Goal: Information Seeking & Learning: Find specific fact

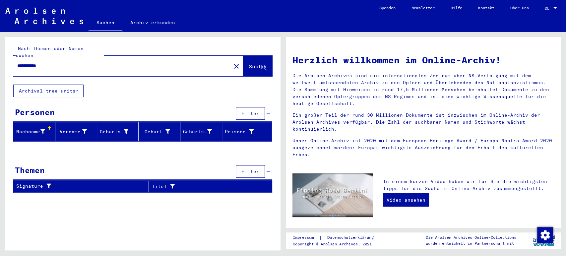
drag, startPoint x: 37, startPoint y: 60, endPoint x: 0, endPoint y: 57, distance: 37.3
click at [0, 57] on div "**********" at bounding box center [141, 141] width 283 height 219
click at [44, 62] on input "****" at bounding box center [120, 65] width 206 height 7
type input "*********"
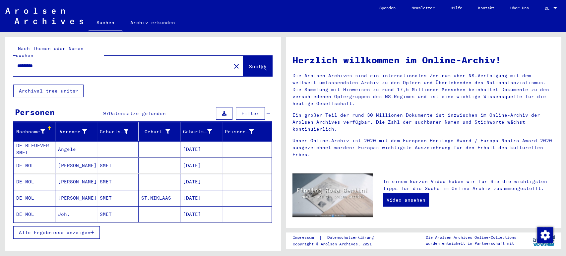
click at [90, 230] on span "Alle Ergebnisse anzeigen" at bounding box center [55, 233] width 72 height 6
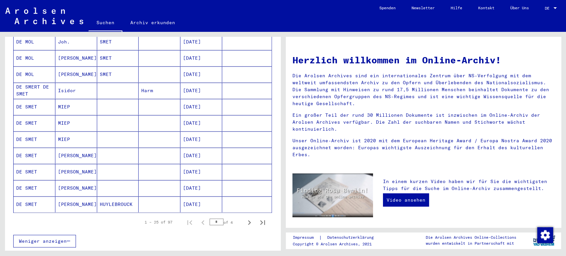
scroll to position [372, 0]
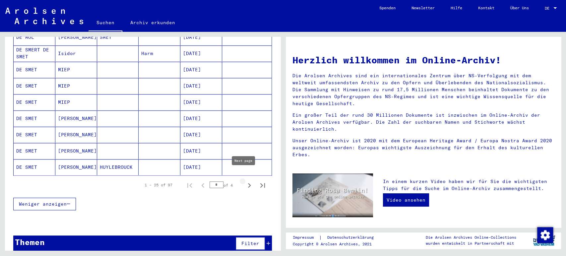
click at [248, 183] on icon "Next page" at bounding box center [249, 185] width 3 height 5
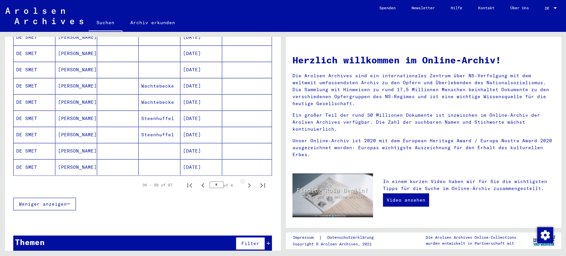
click at [248, 183] on icon "Next page" at bounding box center [249, 185] width 3 height 5
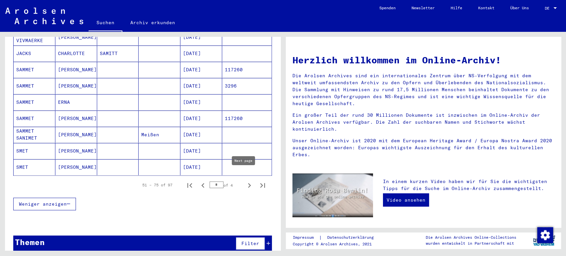
click at [245, 181] on icon "Next page" at bounding box center [249, 185] width 9 height 9
type input "*"
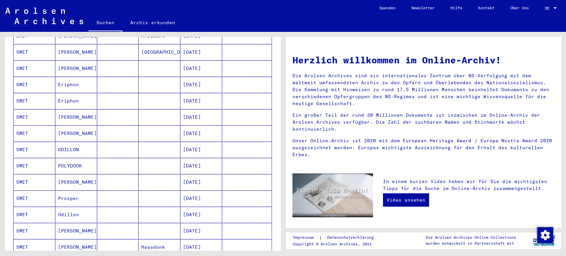
scroll to position [144, 0]
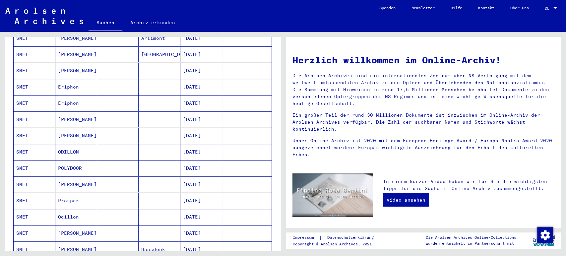
click at [208, 144] on mat-cell "[DATE]" at bounding box center [202, 152] width 42 height 16
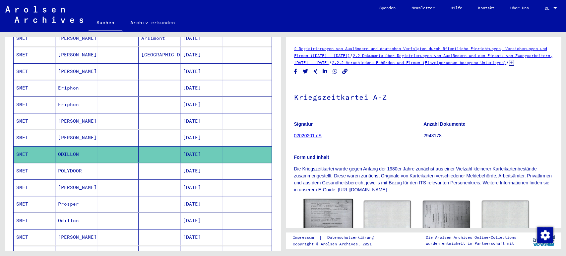
click at [325, 218] on img at bounding box center [328, 230] width 49 height 62
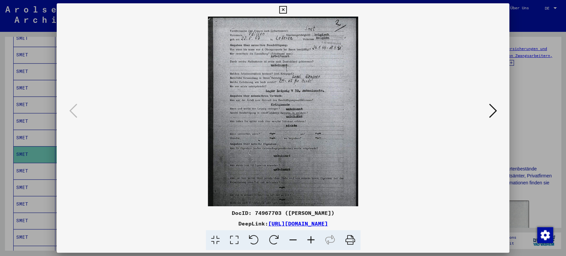
drag, startPoint x: 402, startPoint y: 221, endPoint x: 199, endPoint y: 225, distance: 202.5
click at [199, 225] on div "DeepLink: [URL][DOMAIN_NAME]" at bounding box center [283, 224] width 453 height 8
copy link "[URL][DOMAIN_NAME]"
click at [284, 10] on icon at bounding box center [283, 10] width 8 height 8
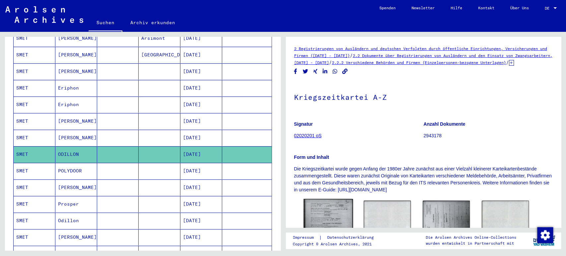
click at [327, 217] on img at bounding box center [328, 230] width 49 height 62
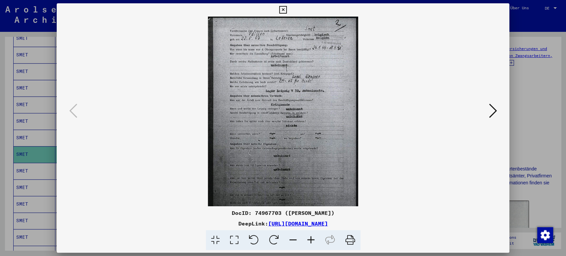
click at [314, 236] on icon at bounding box center [311, 240] width 18 height 20
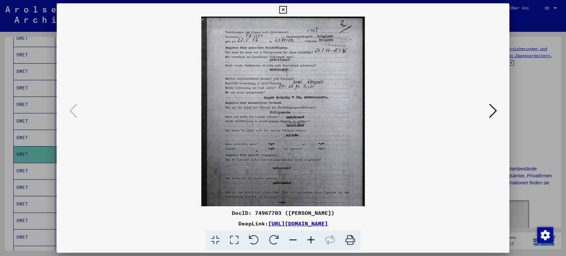
click at [314, 236] on icon at bounding box center [311, 240] width 18 height 20
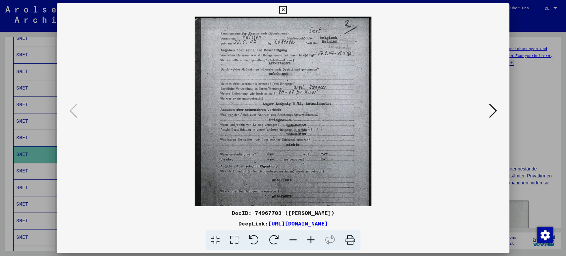
click at [314, 236] on icon at bounding box center [311, 240] width 18 height 20
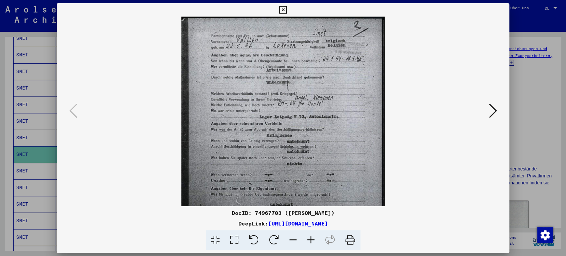
click at [314, 236] on icon at bounding box center [311, 240] width 18 height 20
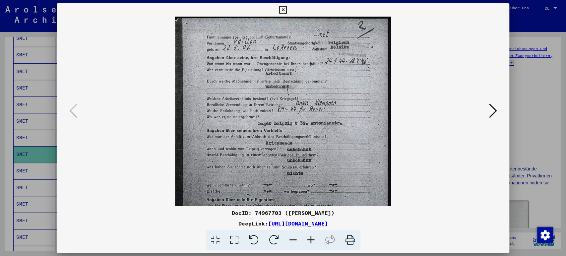
click at [314, 236] on icon at bounding box center [311, 240] width 18 height 20
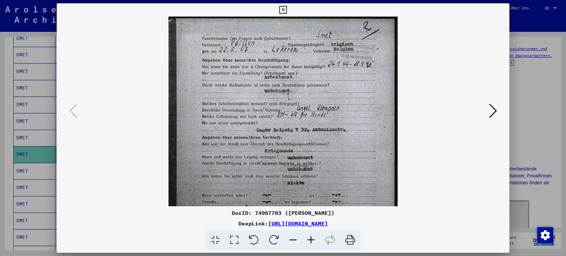
click at [314, 236] on icon at bounding box center [311, 240] width 18 height 20
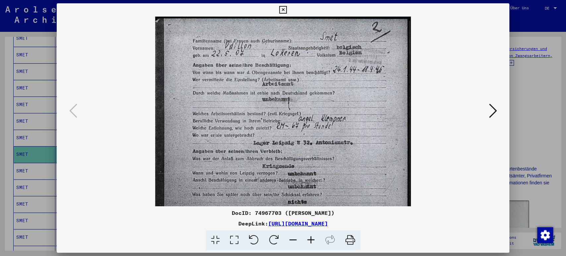
click at [314, 236] on icon at bounding box center [311, 240] width 18 height 20
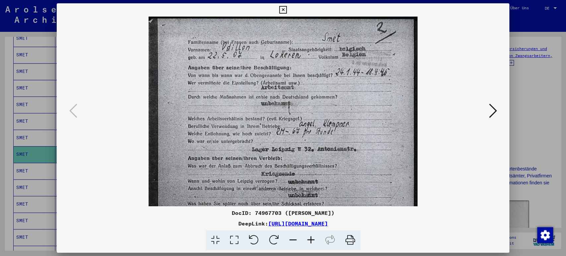
click at [314, 236] on icon at bounding box center [311, 240] width 18 height 20
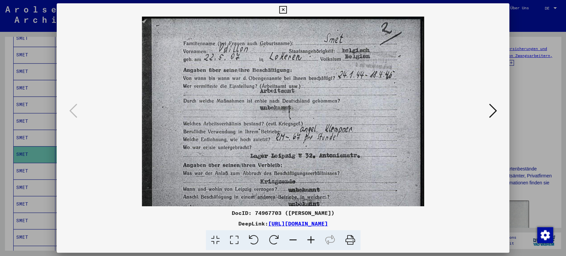
click at [314, 236] on icon at bounding box center [311, 240] width 18 height 20
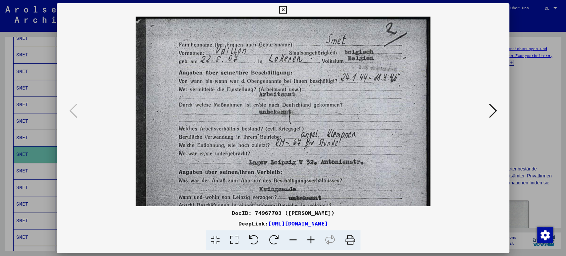
click at [314, 236] on icon at bounding box center [311, 240] width 18 height 20
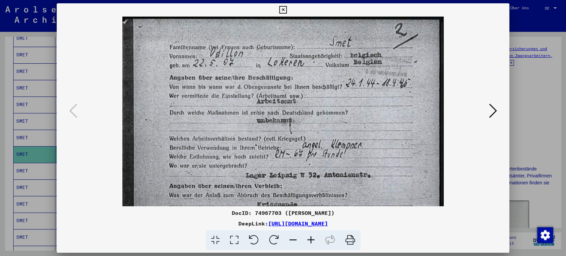
click at [314, 236] on icon at bounding box center [311, 240] width 18 height 20
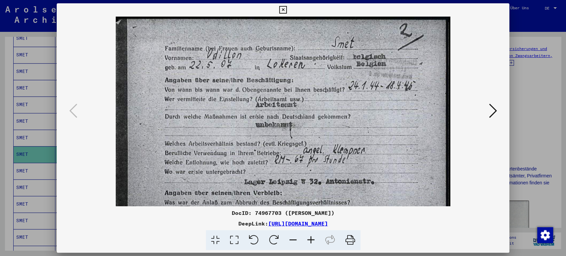
click at [314, 236] on icon at bounding box center [311, 240] width 18 height 20
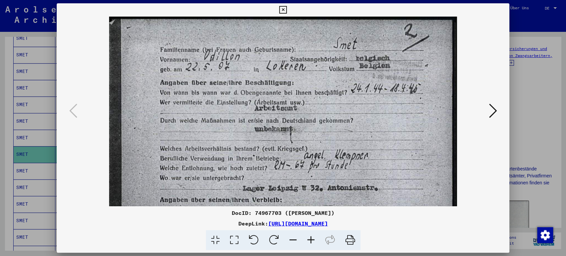
click at [314, 236] on icon at bounding box center [311, 240] width 18 height 20
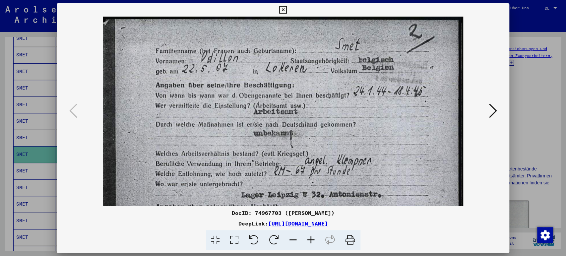
click at [283, 9] on icon at bounding box center [283, 10] width 8 height 8
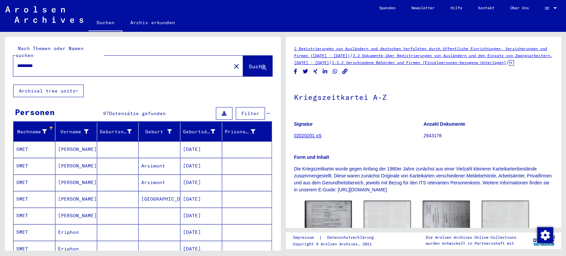
drag, startPoint x: 68, startPoint y: 58, endPoint x: 0, endPoint y: 67, distance: 68.7
click at [0, 67] on div "Nach Themen oder Namen suchen ********* close Suche Archival tree units Persone…" at bounding box center [141, 141] width 283 height 219
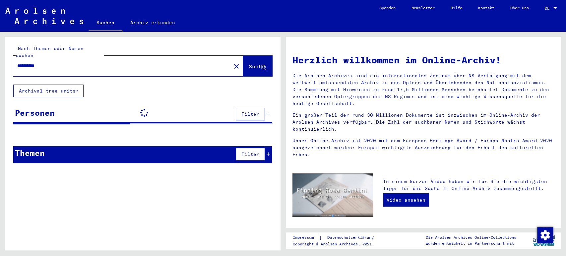
type input "**********"
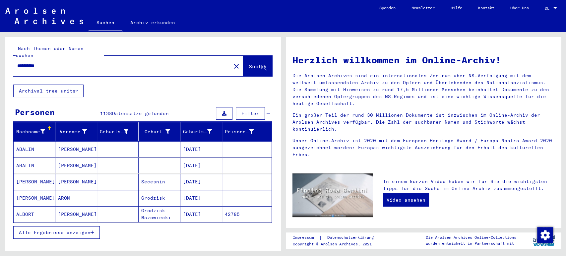
click at [85, 230] on span "Alle Ergebnisse anzeigen" at bounding box center [55, 233] width 72 height 6
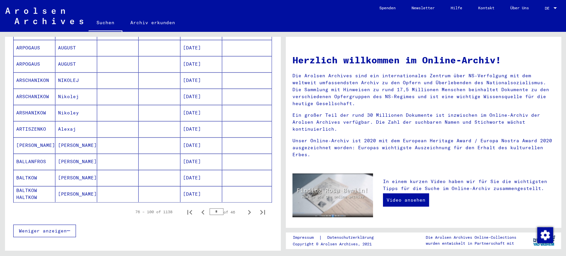
scroll to position [352, 0]
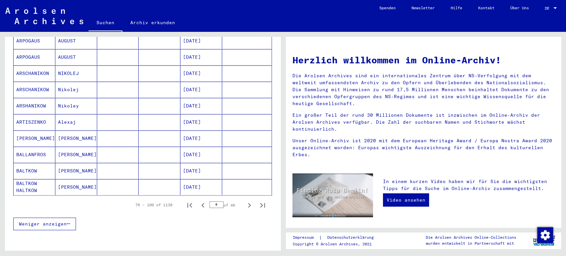
click at [213, 201] on input "*" at bounding box center [217, 204] width 14 height 7
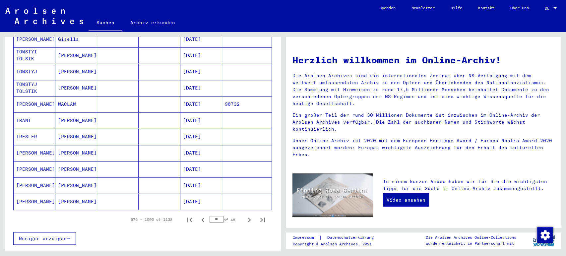
scroll to position [372, 0]
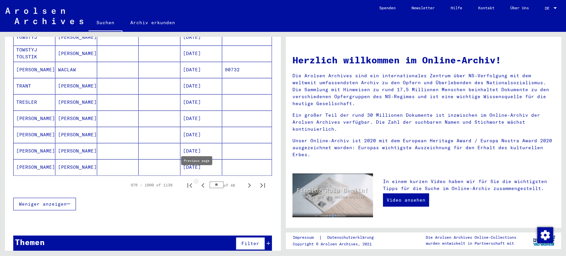
click at [198, 181] on icon "Previous page" at bounding box center [202, 185] width 9 height 9
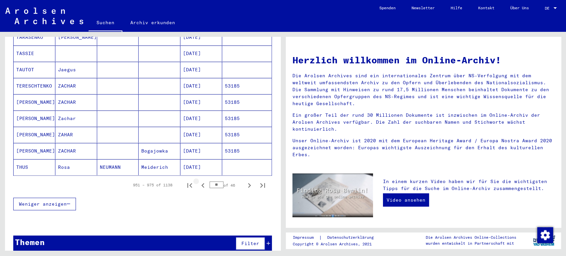
click at [198, 181] on icon "Previous page" at bounding box center [202, 185] width 9 height 9
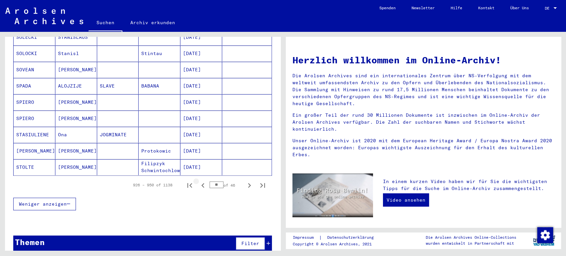
click at [198, 181] on icon "Previous page" at bounding box center [202, 185] width 9 height 9
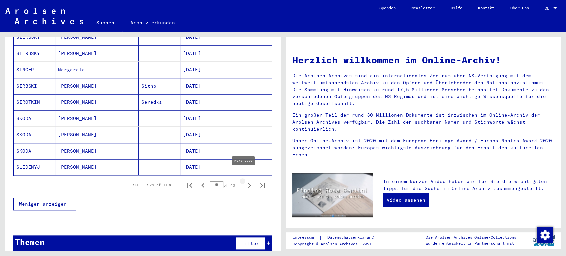
click at [245, 181] on icon "Next page" at bounding box center [249, 185] width 9 height 9
type input "**"
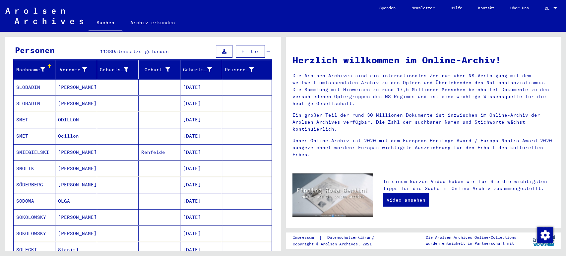
scroll to position [55, 0]
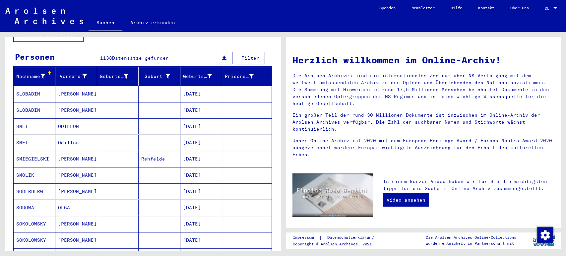
click at [203, 118] on mat-cell "[DATE]" at bounding box center [202, 126] width 42 height 16
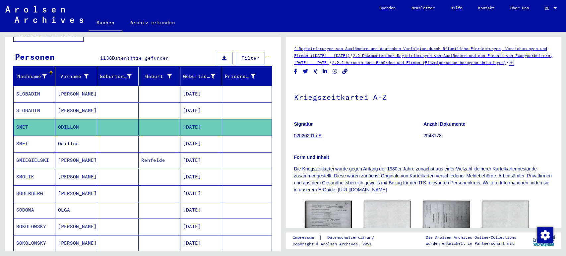
click at [206, 137] on mat-cell "[DATE]" at bounding box center [202, 144] width 42 height 16
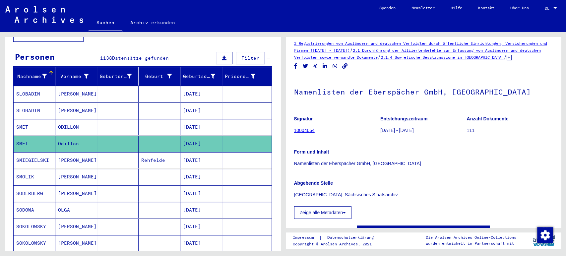
scroll to position [20, 0]
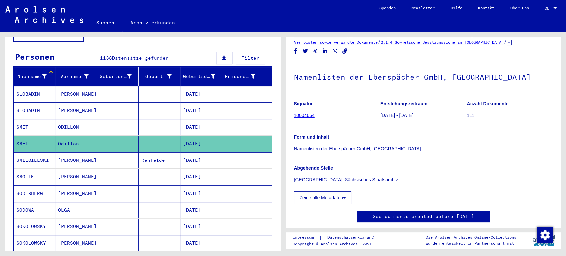
click at [224, 121] on mat-cell at bounding box center [246, 127] width 49 height 16
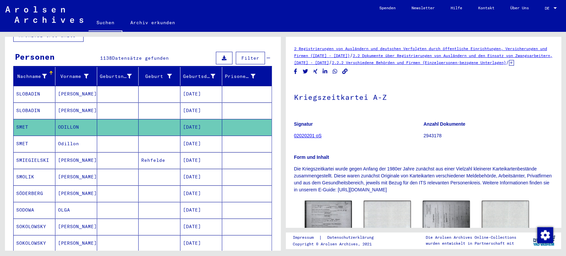
click at [229, 136] on mat-cell at bounding box center [246, 144] width 49 height 16
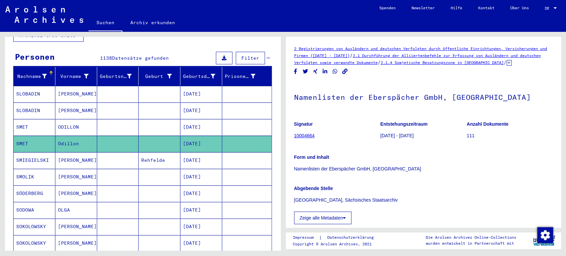
click at [390, 160] on div "Form und Inhalt Namenlisten der Eberspächer GmbH, [GEOGRAPHIC_DATA]" at bounding box center [423, 159] width 259 height 27
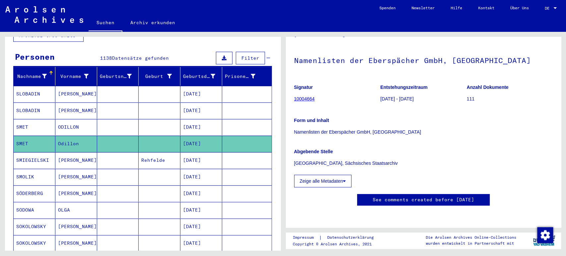
scroll to position [17, 0]
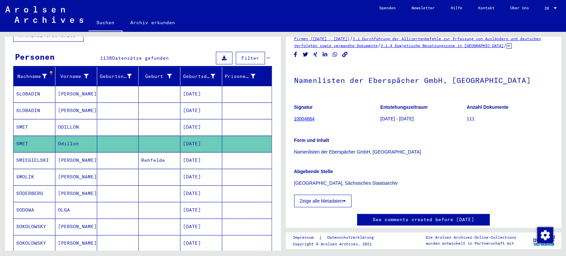
click at [188, 120] on mat-cell "[DATE]" at bounding box center [202, 127] width 42 height 16
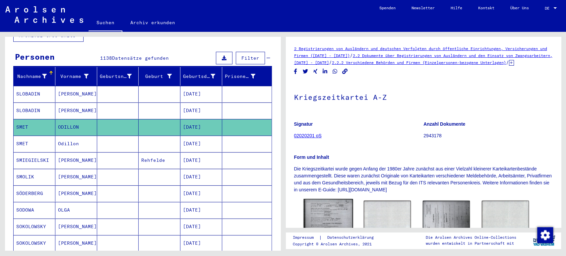
click at [330, 216] on img at bounding box center [328, 230] width 49 height 62
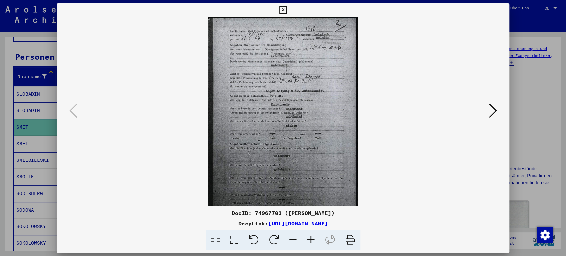
click at [310, 239] on icon at bounding box center [311, 240] width 18 height 20
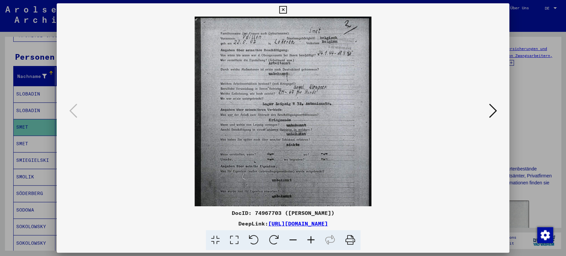
click at [310, 239] on icon at bounding box center [311, 240] width 18 height 20
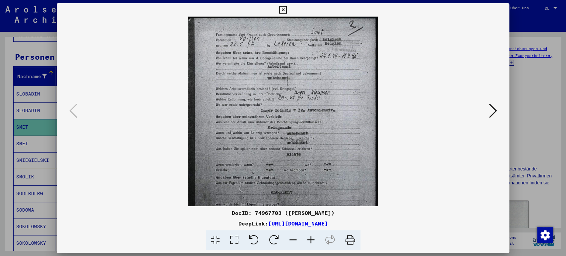
click at [310, 239] on icon at bounding box center [311, 240] width 18 height 20
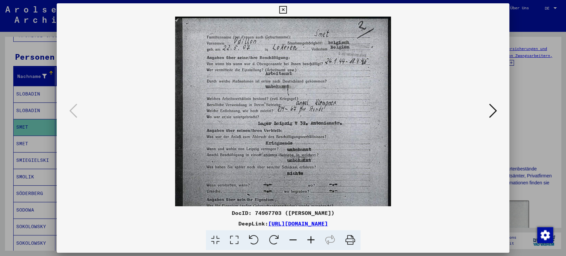
click at [310, 239] on icon at bounding box center [311, 240] width 18 height 20
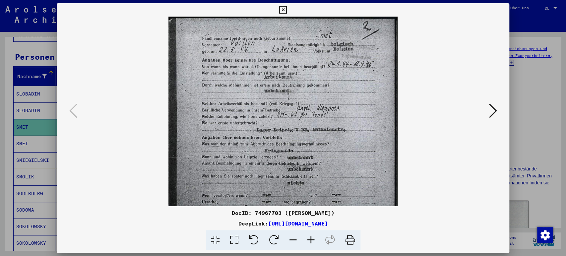
click at [310, 239] on icon at bounding box center [311, 240] width 18 height 20
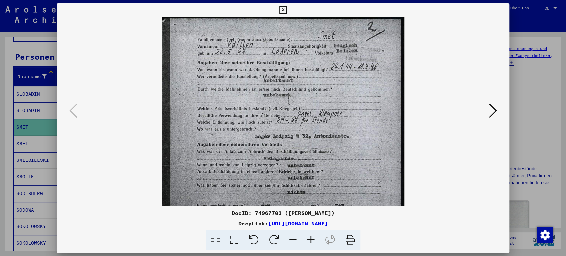
click at [310, 239] on icon at bounding box center [311, 240] width 18 height 20
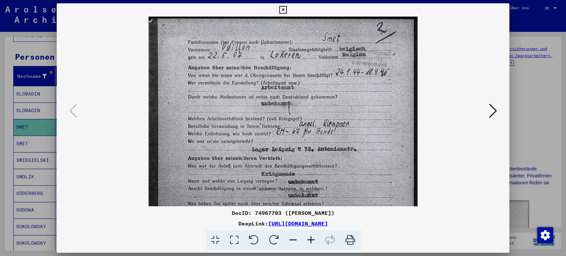
click at [310, 239] on icon at bounding box center [311, 240] width 18 height 20
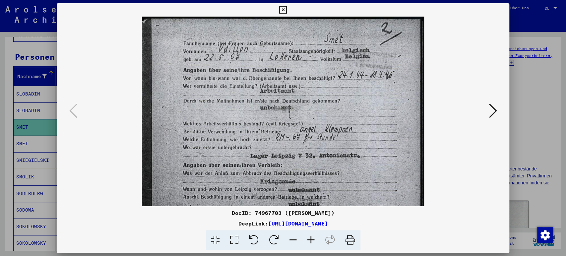
click at [310, 239] on icon at bounding box center [311, 240] width 18 height 20
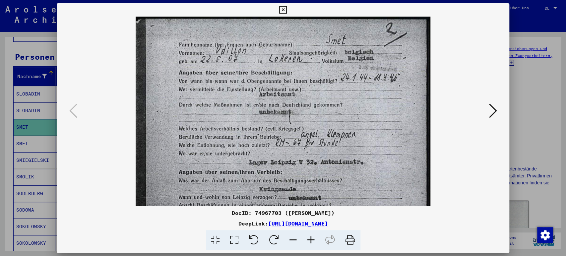
click at [310, 239] on icon at bounding box center [311, 240] width 18 height 20
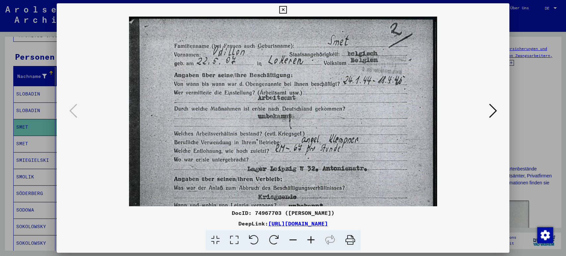
click at [310, 239] on icon at bounding box center [311, 240] width 18 height 20
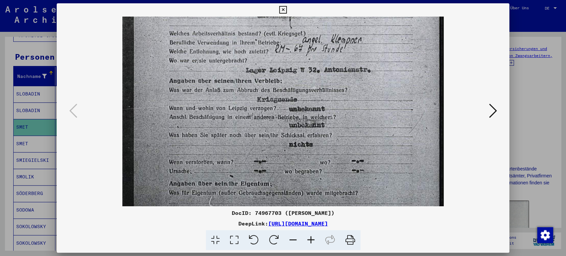
scroll to position [117, 0]
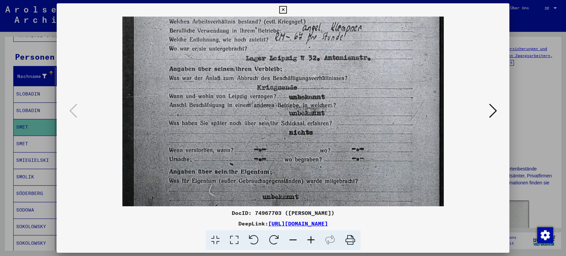
drag, startPoint x: 309, startPoint y: 171, endPoint x: 318, endPoint y: 54, distance: 117.4
click at [318, 54] on img at bounding box center [283, 102] width 322 height 406
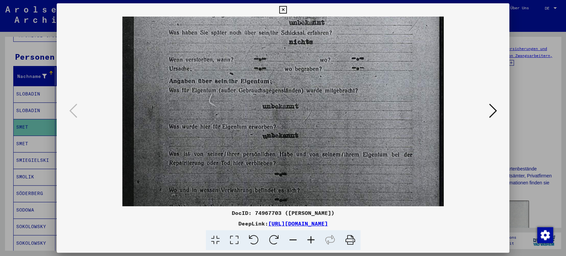
scroll to position [215, 0]
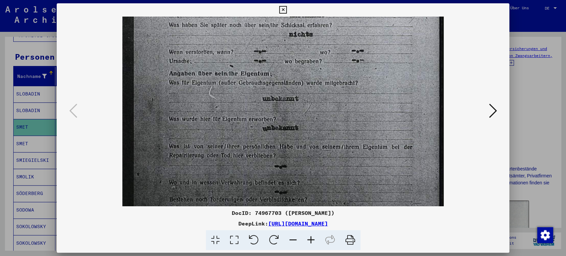
drag, startPoint x: 317, startPoint y: 155, endPoint x: 292, endPoint y: 10, distance: 146.8
click at [292, 10] on div "DocID: 74967703 ([PERSON_NAME]) DeepLink: [URL][DOMAIN_NAME]" at bounding box center [283, 126] width 453 height 247
click at [490, 108] on icon at bounding box center [493, 111] width 8 height 16
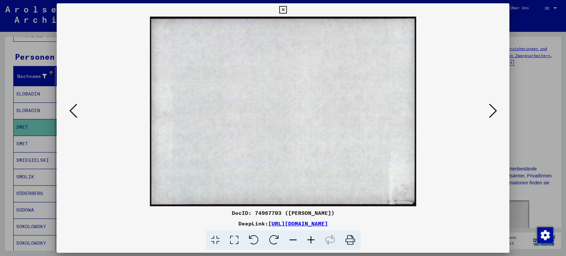
click at [497, 112] on button at bounding box center [493, 111] width 12 height 19
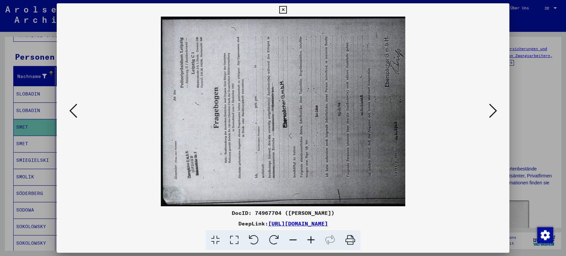
click at [274, 240] on icon at bounding box center [274, 240] width 20 height 20
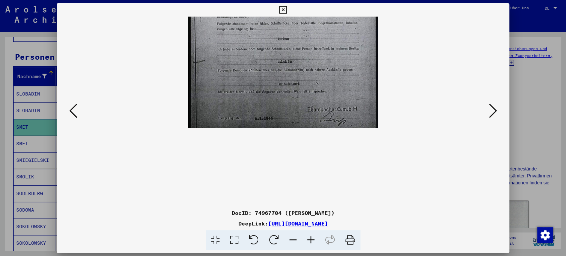
drag, startPoint x: 324, startPoint y: 164, endPoint x: 316, endPoint y: 50, distance: 113.8
click at [316, 50] on img at bounding box center [283, 5] width 190 height 245
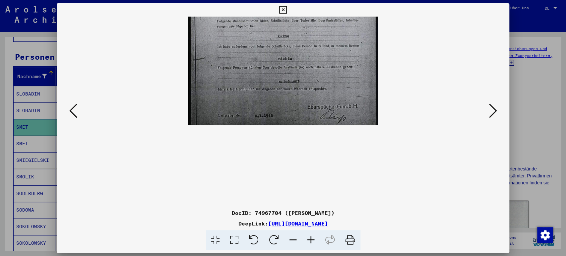
click at [500, 109] on div at bounding box center [283, 112] width 453 height 190
click at [493, 110] on icon at bounding box center [493, 111] width 8 height 16
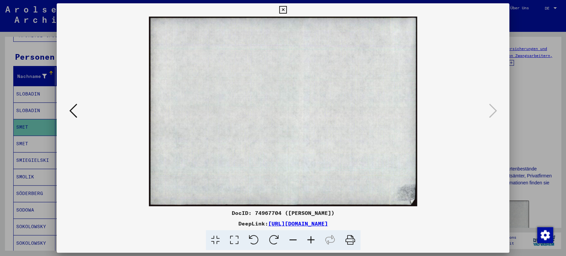
scroll to position [0, 0]
click at [285, 9] on icon at bounding box center [283, 10] width 8 height 8
